Goal: Task Accomplishment & Management: Use online tool/utility

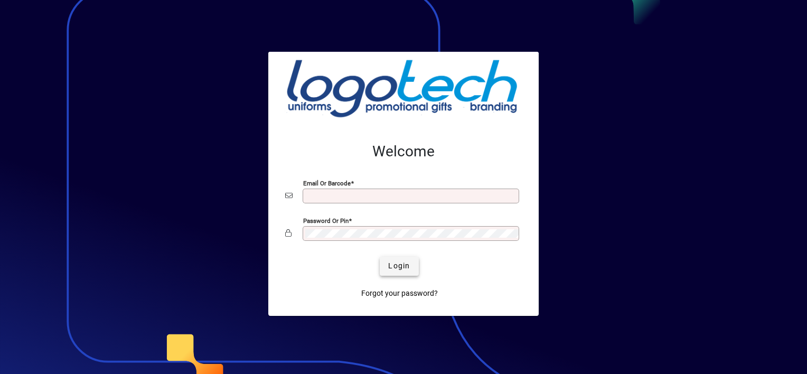
type input "**********"
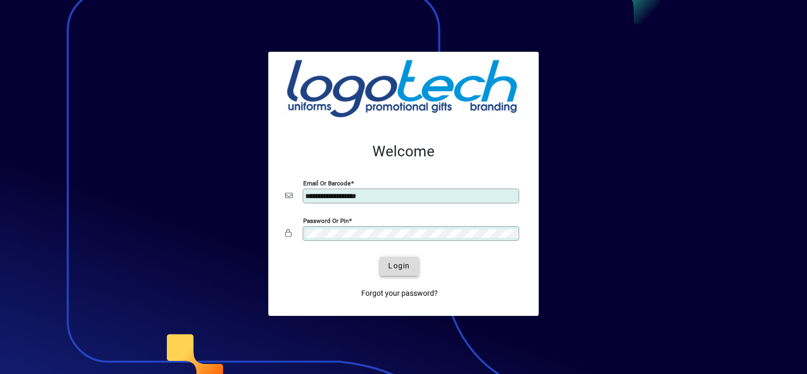
click at [408, 261] on span "Login" at bounding box center [399, 265] width 22 height 11
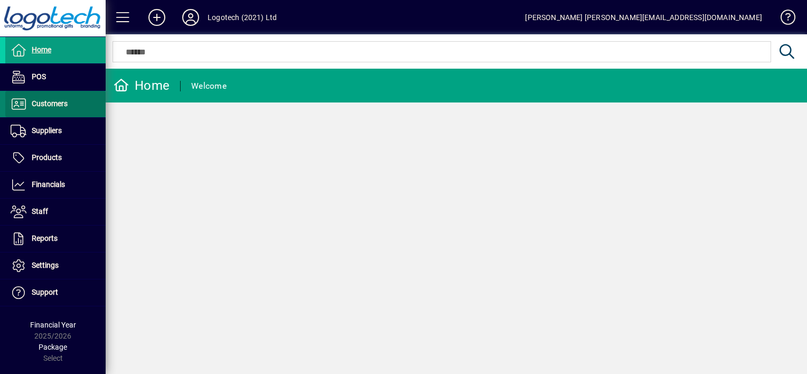
click at [52, 104] on span "Customers" at bounding box center [50, 103] width 36 height 8
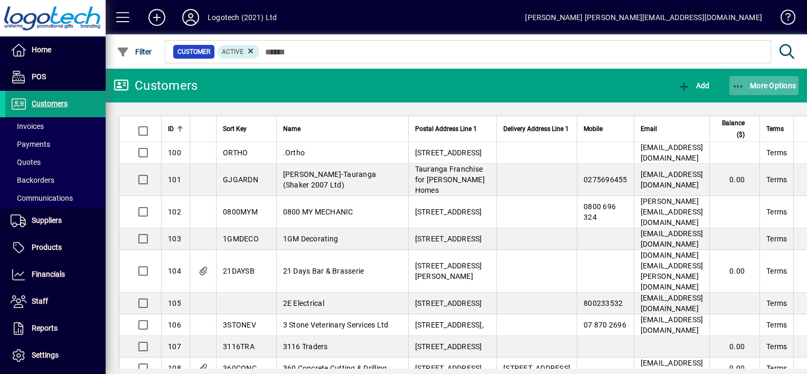
click at [743, 87] on icon "button" at bounding box center [738, 86] width 13 height 11
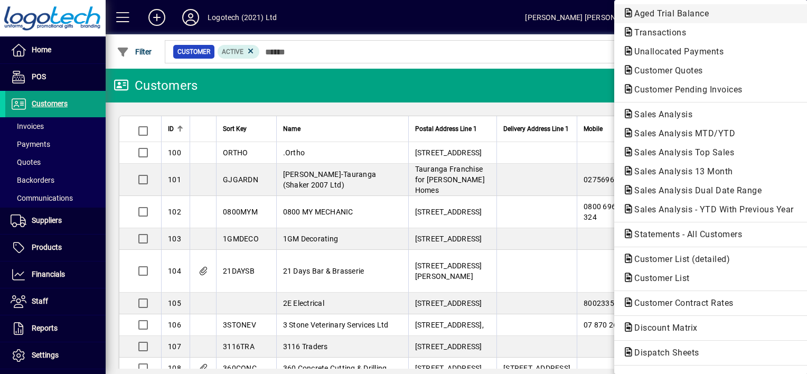
click at [674, 13] on span "Aged Trial Balance" at bounding box center [668, 13] width 91 height 10
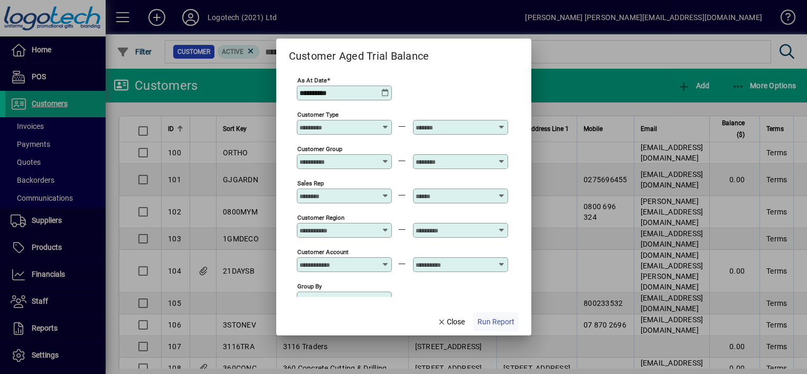
click at [484, 320] on span "Run Report" at bounding box center [496, 321] width 37 height 11
